Goal: Manage account settings

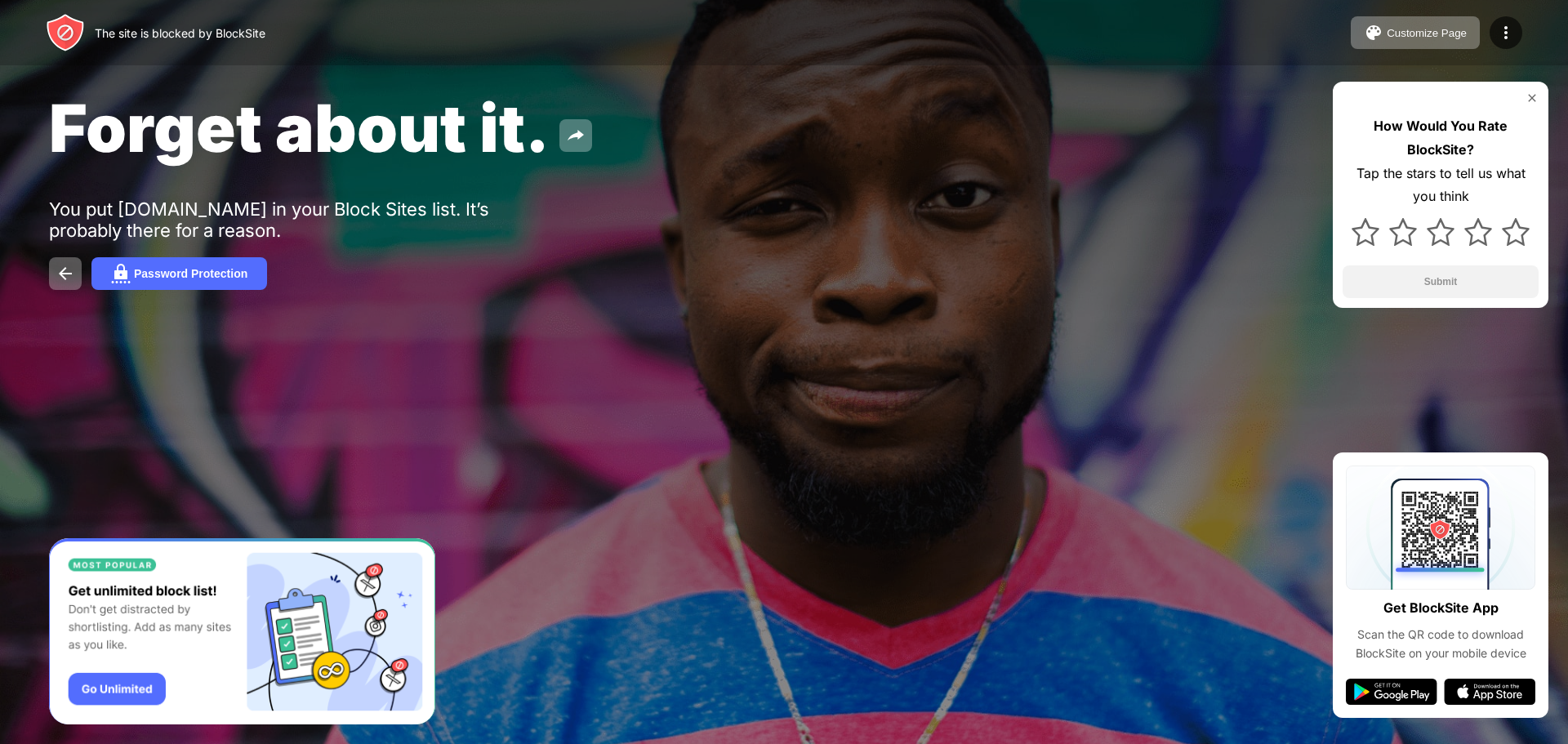
click at [606, 415] on div at bounding box center [784, 372] width 1568 height 744
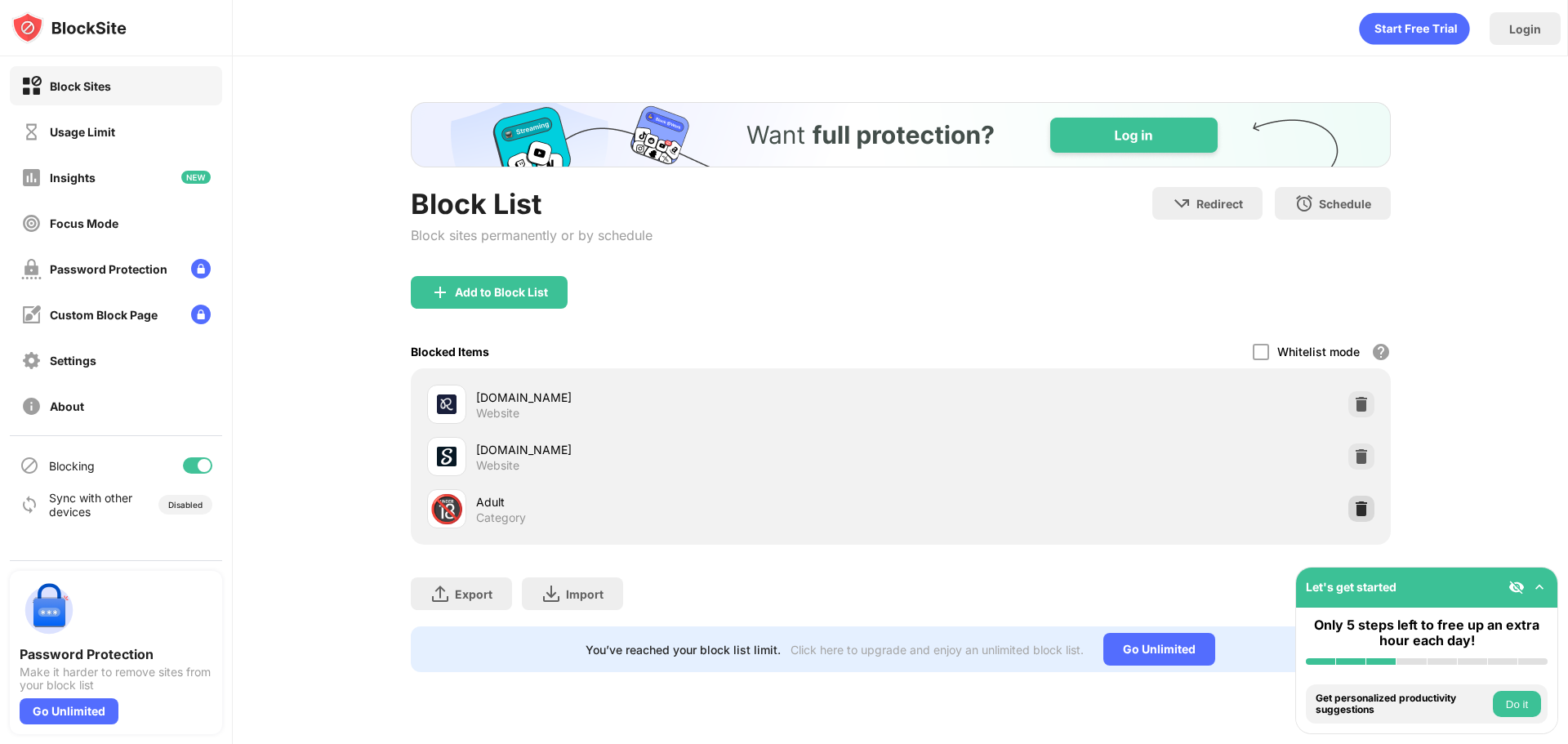
click at [1357, 509] on img at bounding box center [1362, 509] width 16 height 16
click at [1357, 545] on div "Export Export Files (for websites items only) Import Import Files (for websites…" at bounding box center [901, 586] width 980 height 82
